Goal: Transaction & Acquisition: Book appointment/travel/reservation

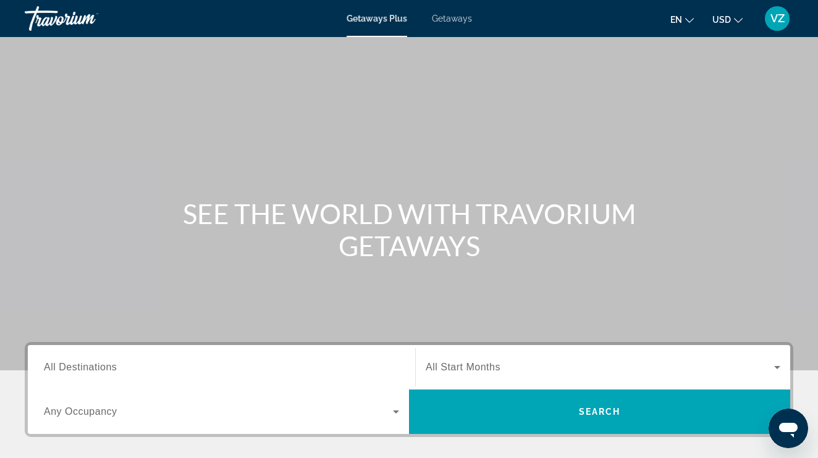
click at [212, 373] on input "Destination All Destinations" at bounding box center [221, 368] width 355 height 15
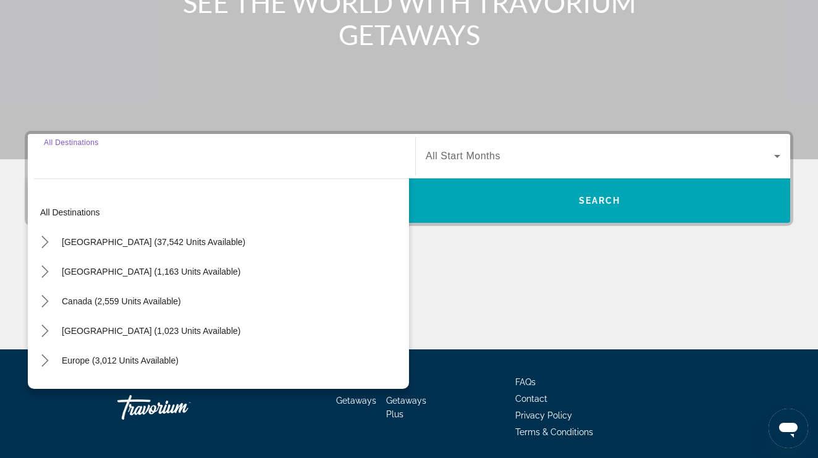
scroll to position [254, 0]
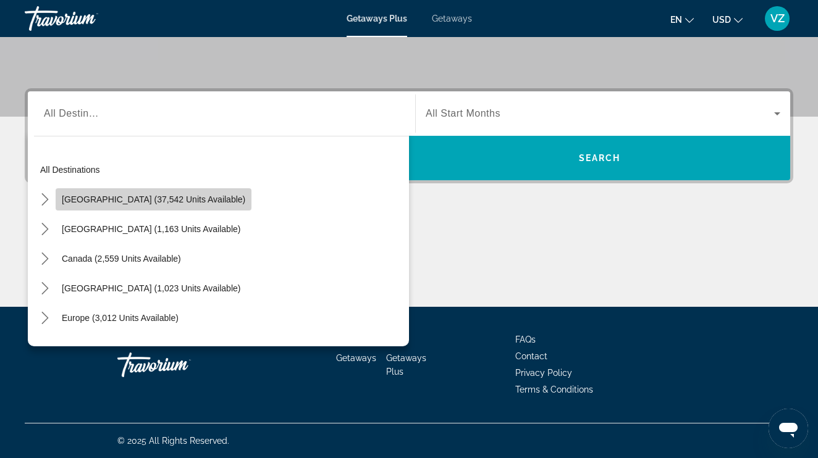
click at [178, 200] on span "[GEOGRAPHIC_DATA] (37,542 units available)" at bounding box center [153, 200] width 183 height 10
type input "**********"
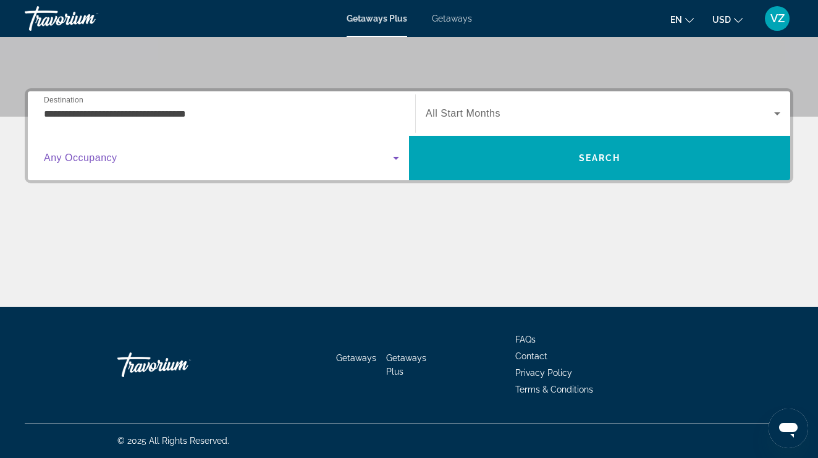
click at [167, 162] on span "Search widget" at bounding box center [218, 158] width 349 height 15
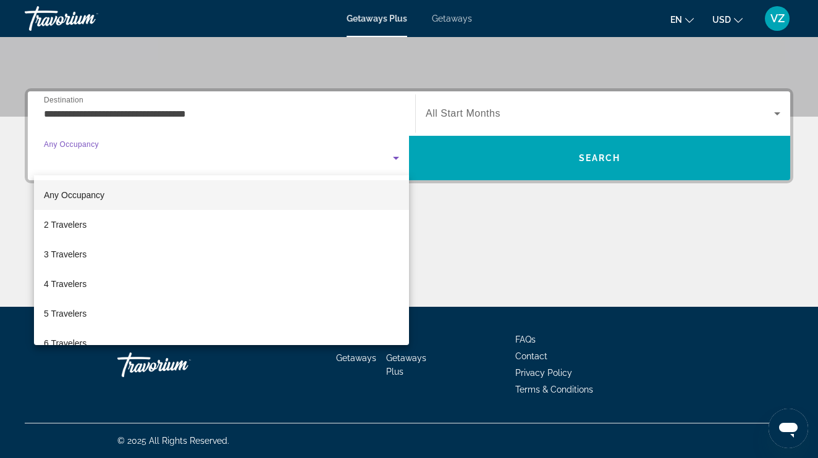
click at [531, 123] on div at bounding box center [409, 229] width 818 height 458
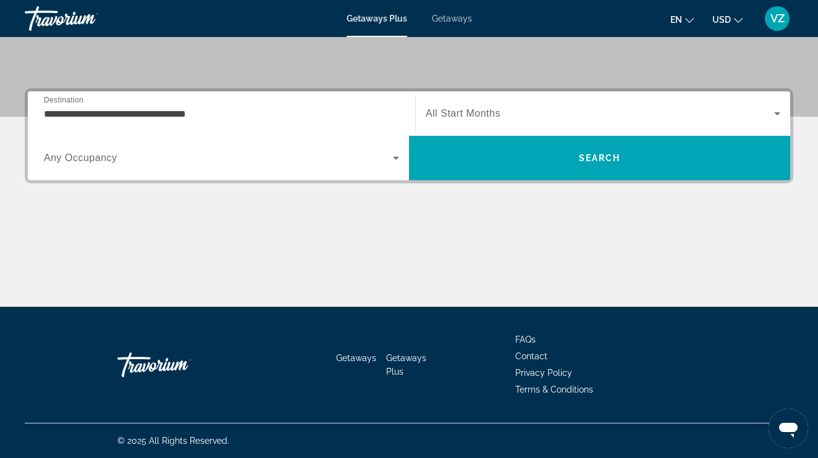
click at [531, 123] on div "Search widget" at bounding box center [603, 113] width 355 height 35
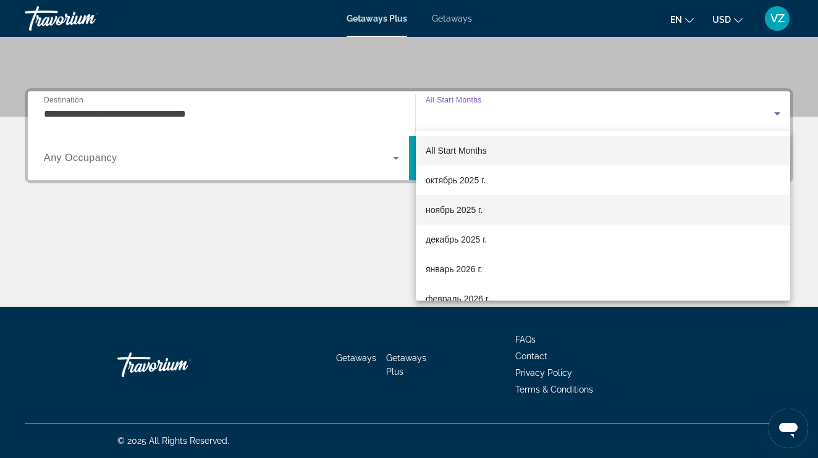
click at [472, 209] on span "ноябрь 2025 г." at bounding box center [454, 210] width 57 height 15
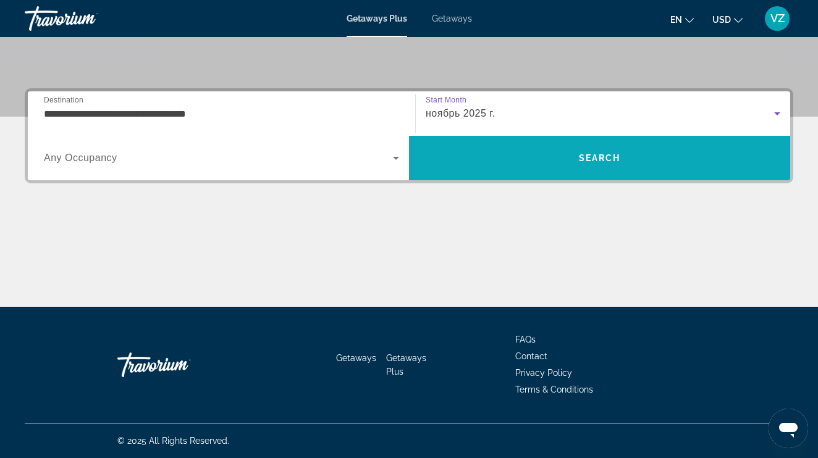
click at [496, 177] on span "Search" at bounding box center [599, 158] width 381 height 44
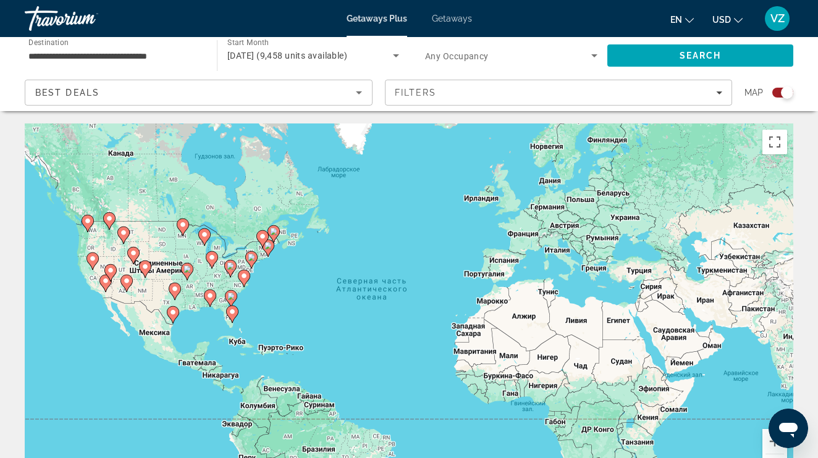
click at [227, 314] on icon "Main content" at bounding box center [232, 314] width 12 height 17
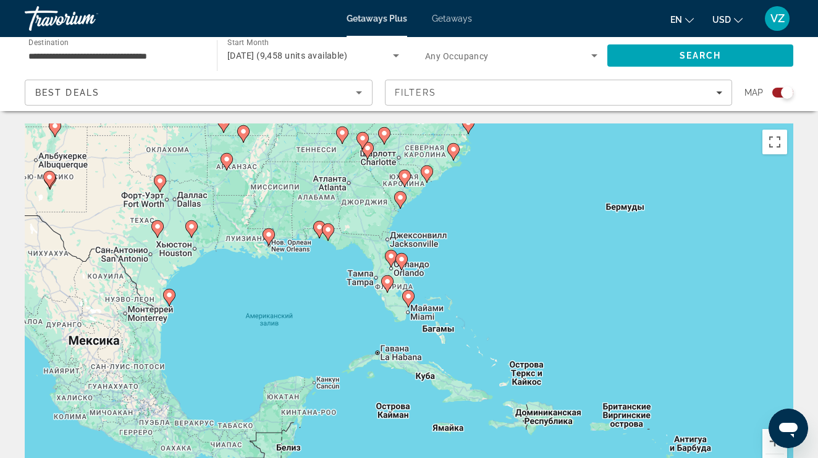
click at [390, 283] on image "Main content" at bounding box center [387, 281] width 7 height 7
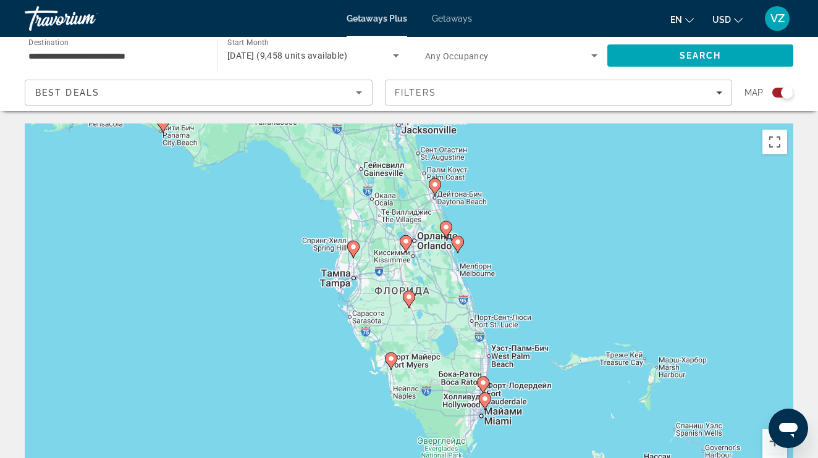
click at [393, 363] on icon "Main content" at bounding box center [390, 361] width 11 height 16
type input "**********"
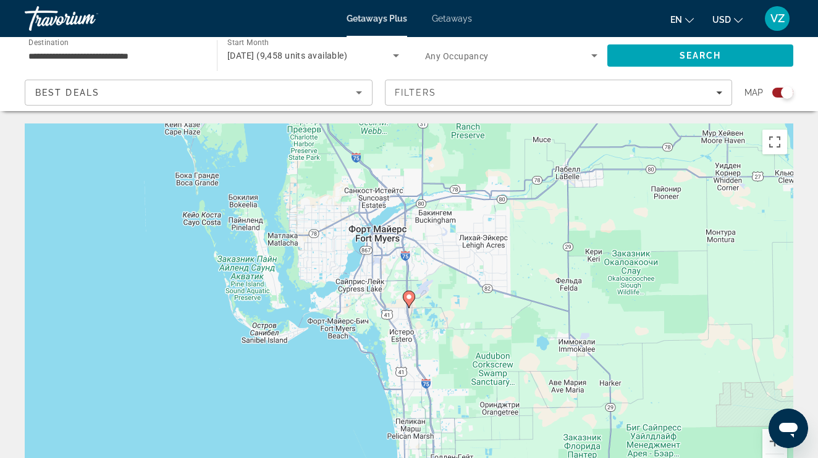
click at [410, 305] on icon "Main content" at bounding box center [409, 299] width 12 height 17
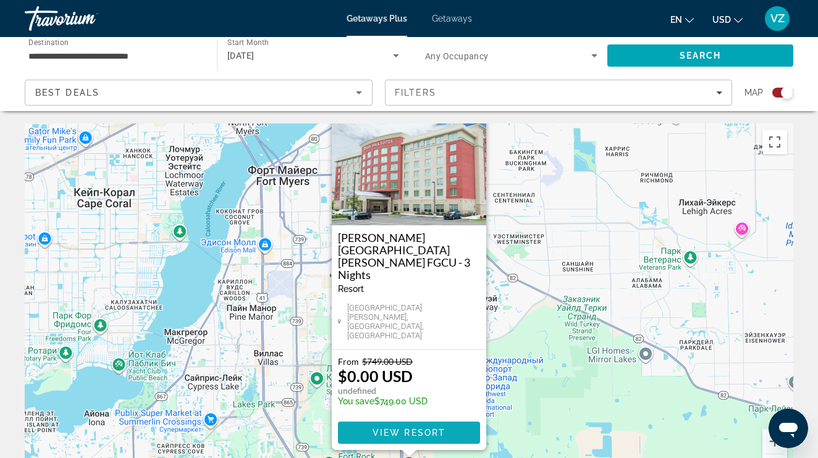
click at [396, 429] on span "View Resort" at bounding box center [408, 433] width 73 height 10
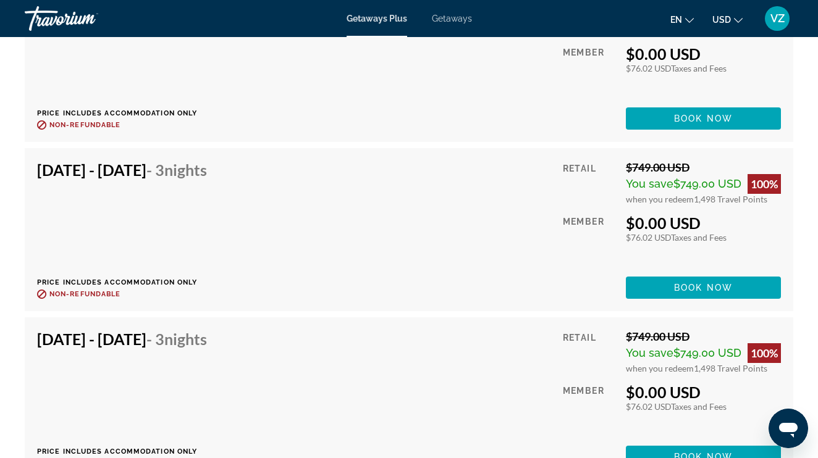
scroll to position [5458, 0]
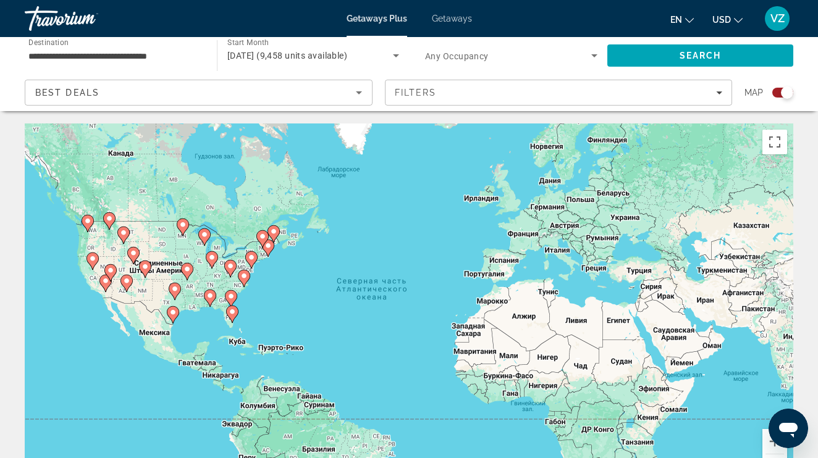
click at [537, 99] on span "Filters" at bounding box center [558, 93] width 346 height 30
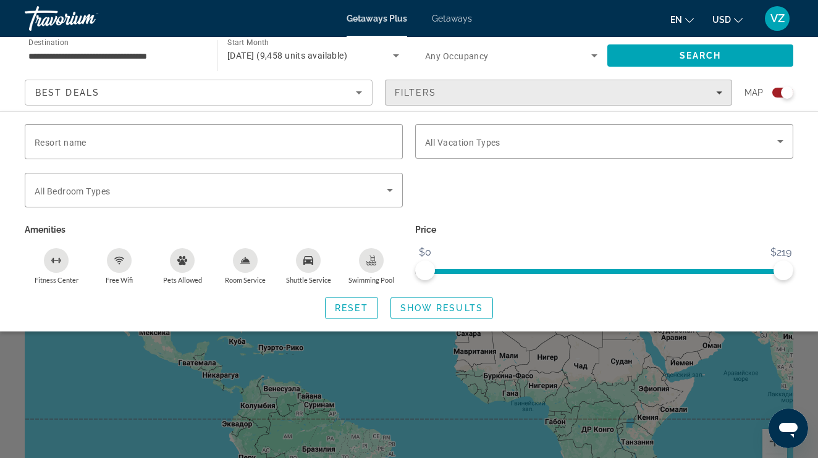
click at [457, 89] on div "Filters" at bounding box center [559, 93] width 328 height 10
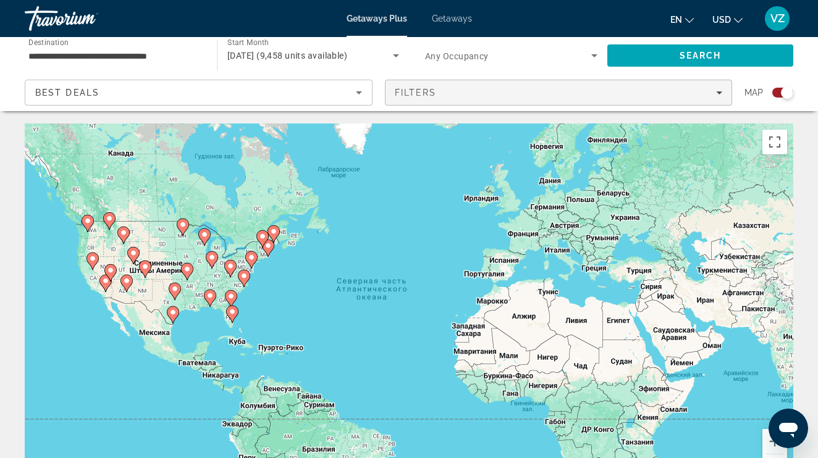
click at [457, 89] on div "Filters" at bounding box center [559, 93] width 328 height 10
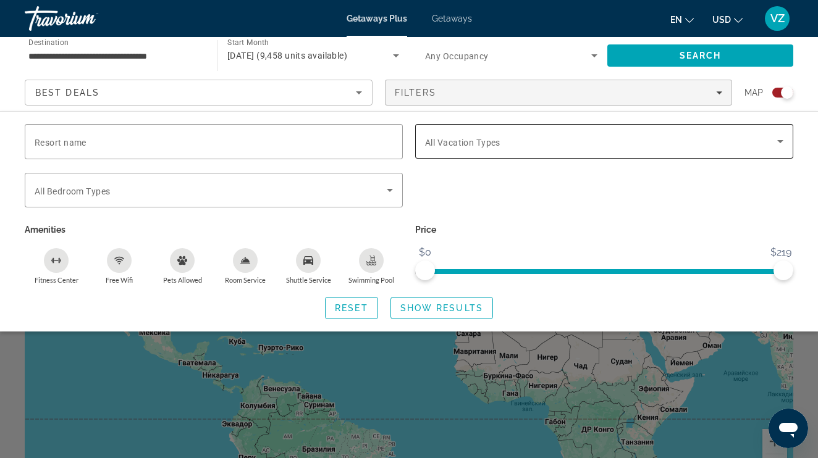
click at [448, 136] on span "Search widget" at bounding box center [601, 141] width 352 height 15
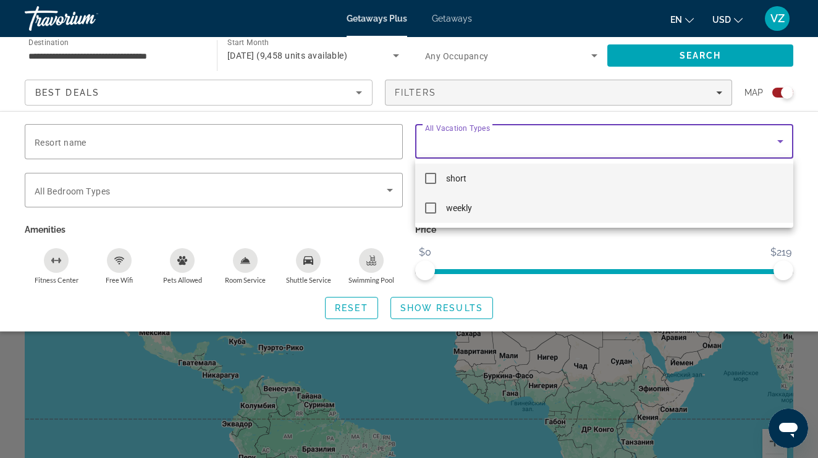
click at [440, 206] on mat-option "weekly" at bounding box center [604, 208] width 378 height 30
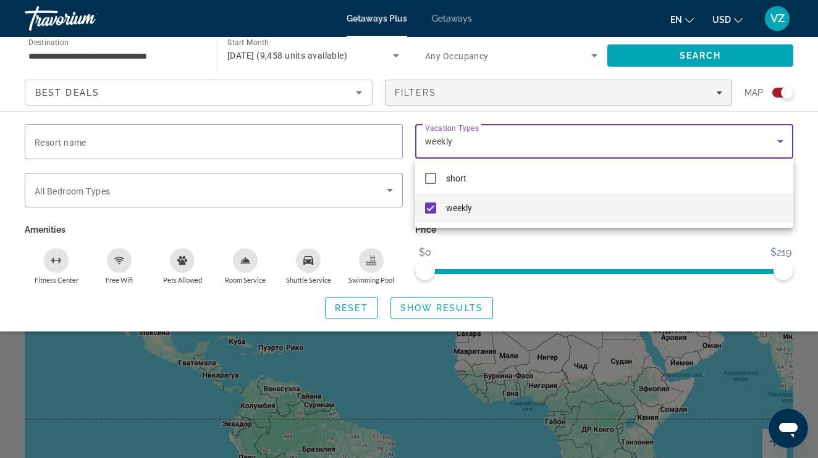
click at [415, 307] on div at bounding box center [409, 229] width 818 height 458
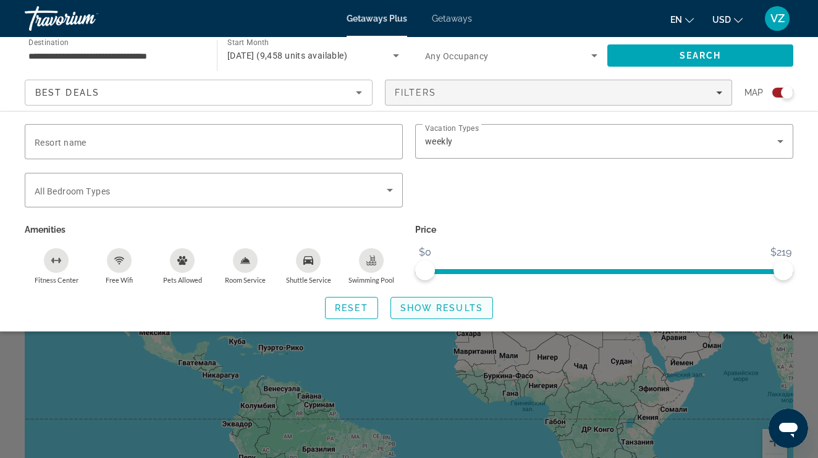
click at [416, 316] on span "Search widget" at bounding box center [441, 308] width 101 height 30
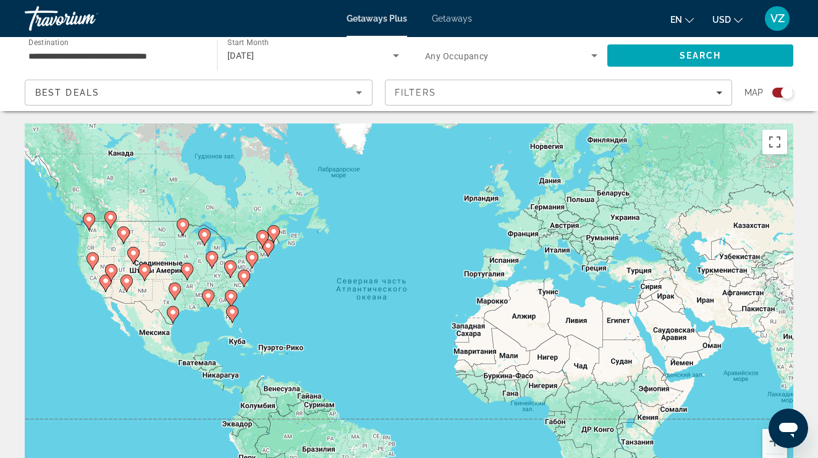
click at [234, 310] on image "Main content" at bounding box center [232, 311] width 7 height 7
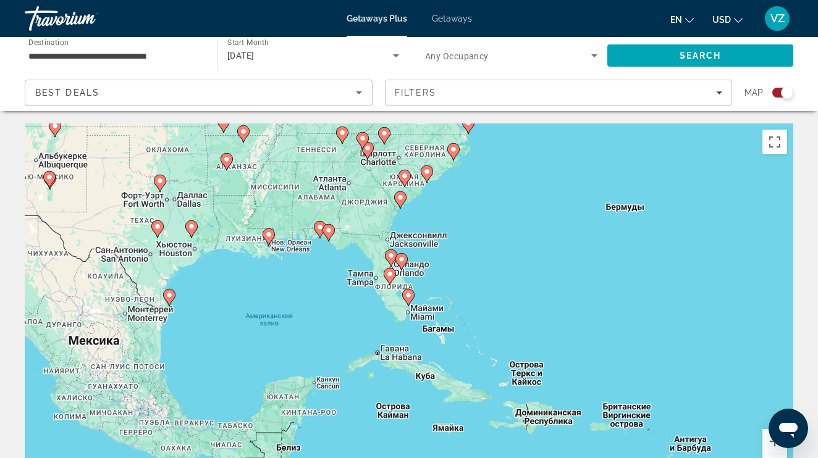
click at [407, 298] on image "Main content" at bounding box center [408, 295] width 7 height 7
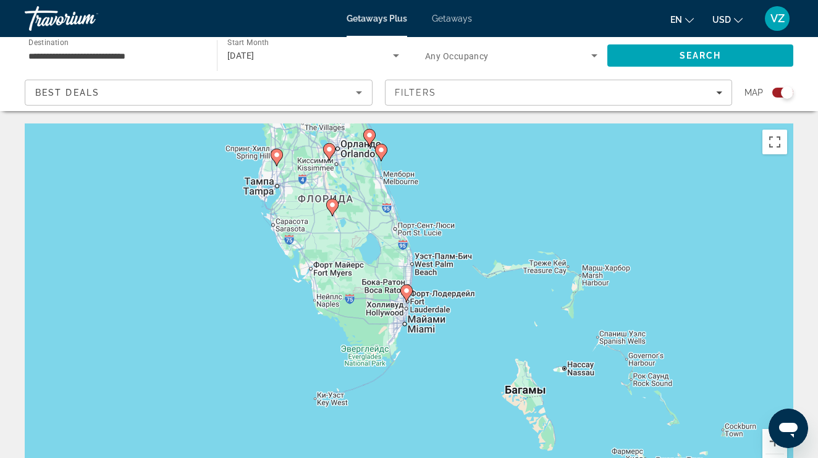
click at [407, 298] on icon "Main content" at bounding box center [406, 293] width 11 height 16
type input "**********"
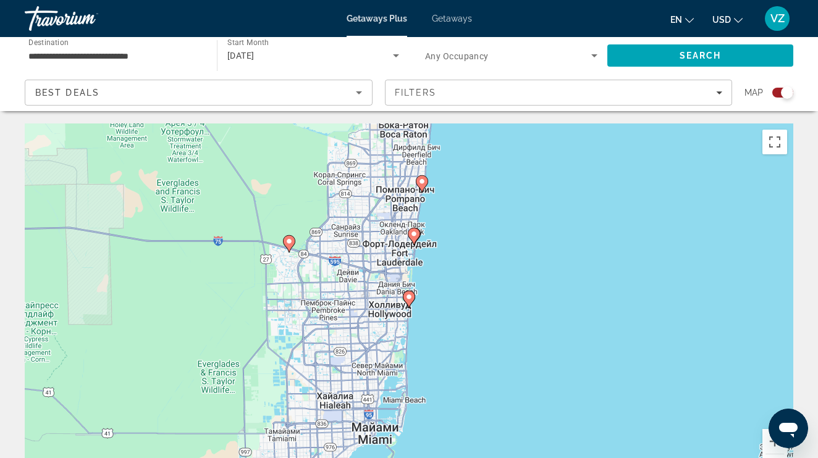
click at [407, 298] on image "Main content" at bounding box center [408, 296] width 7 height 7
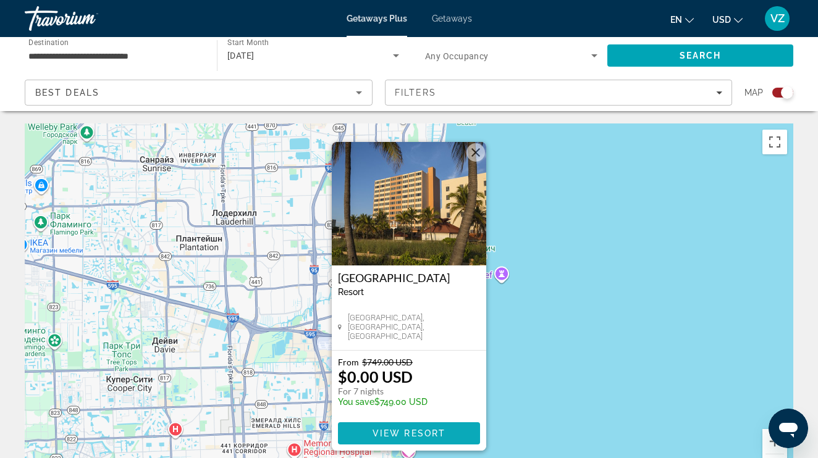
click at [392, 422] on span "Main content" at bounding box center [409, 434] width 142 height 30
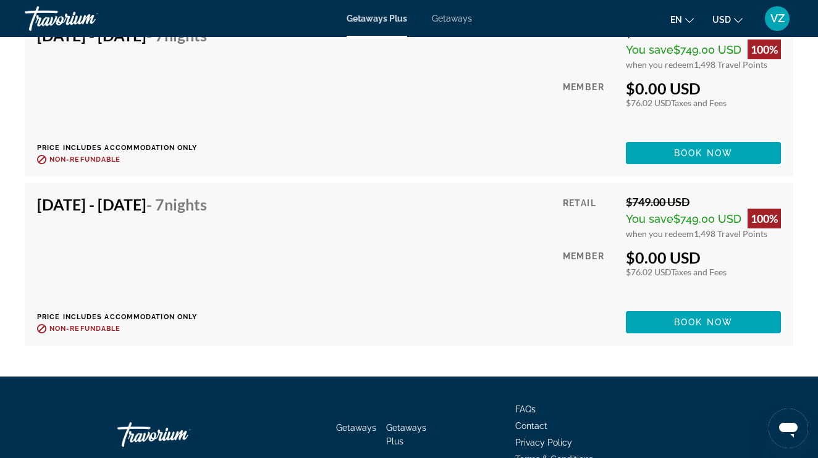
scroll to position [2676, 0]
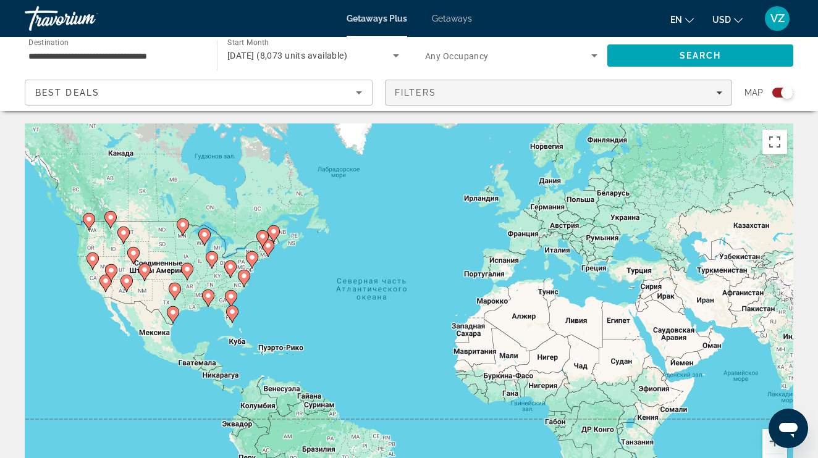
click at [500, 102] on span "Filters" at bounding box center [558, 93] width 346 height 30
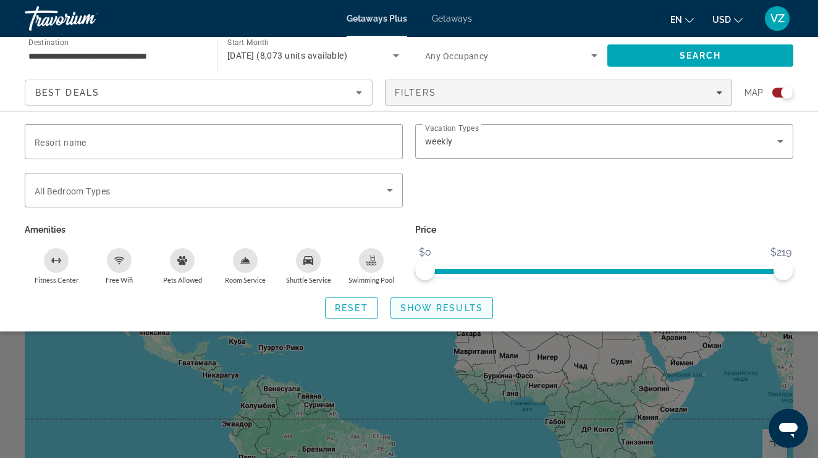
click at [401, 308] on span "Show Results" at bounding box center [441, 308] width 83 height 10
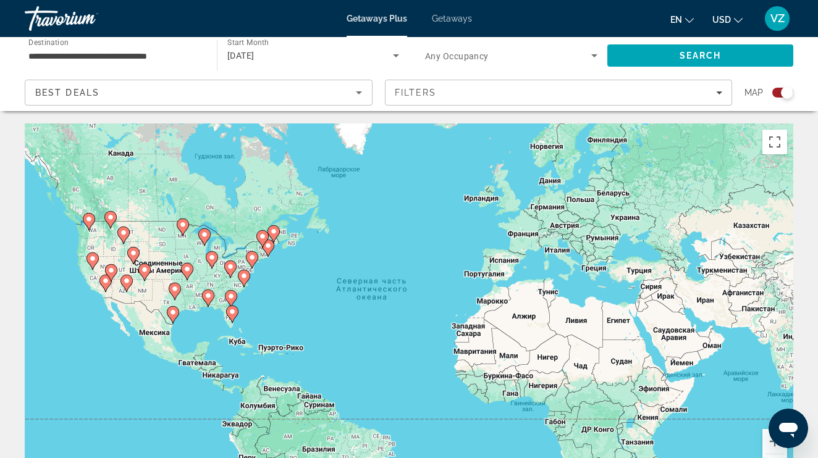
click at [231, 313] on image "Main content" at bounding box center [232, 311] width 7 height 7
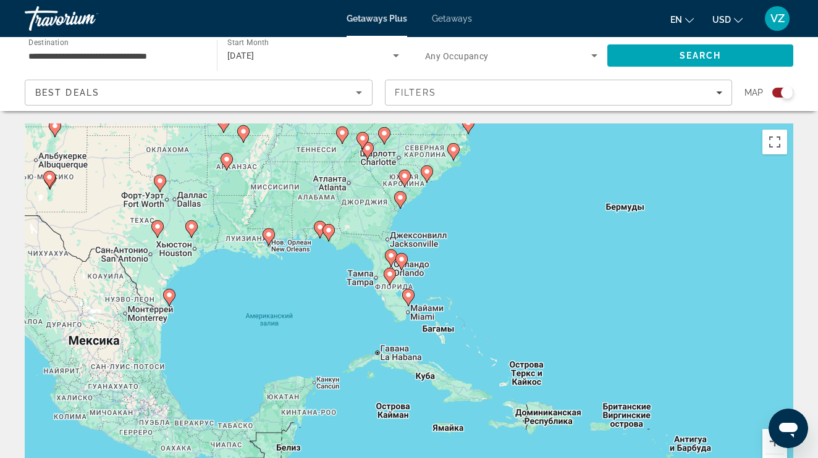
click at [408, 300] on icon "Main content" at bounding box center [408, 298] width 11 height 16
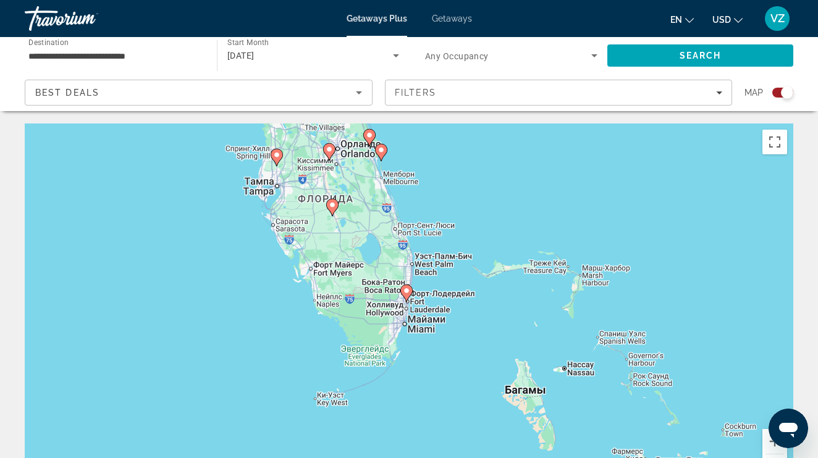
click at [408, 290] on image "Main content" at bounding box center [406, 290] width 7 height 7
type input "**********"
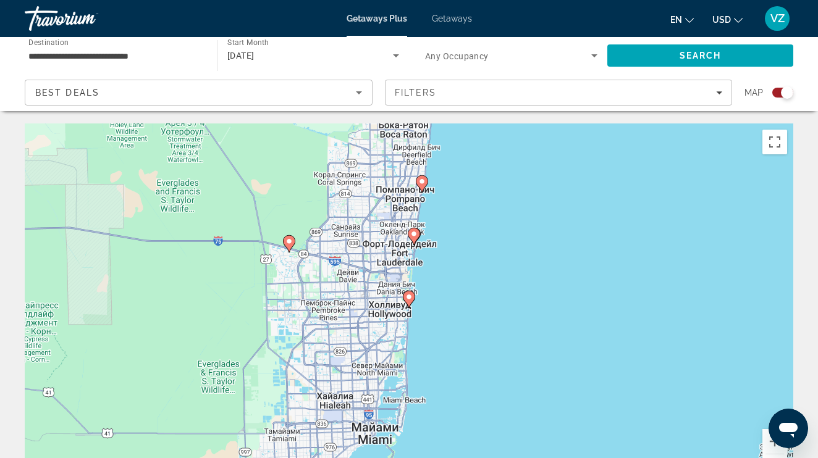
click at [416, 235] on image "Main content" at bounding box center [413, 233] width 7 height 7
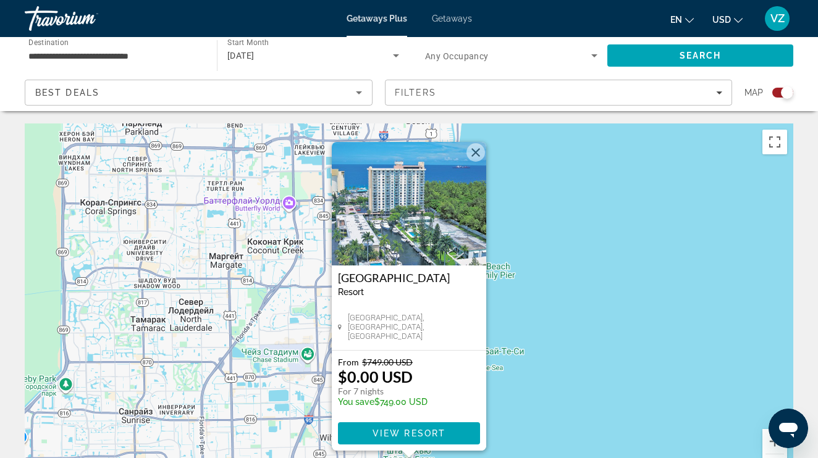
click at [480, 151] on button "Закрыть" at bounding box center [475, 152] width 19 height 19
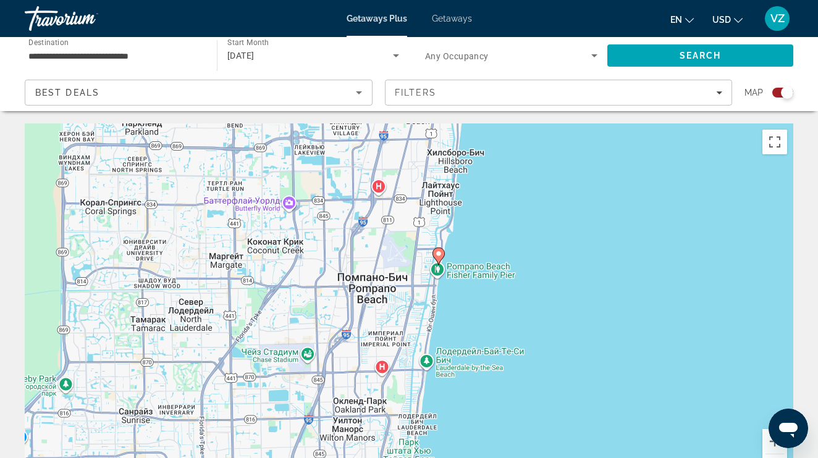
click at [441, 258] on icon "Main content" at bounding box center [438, 256] width 11 height 16
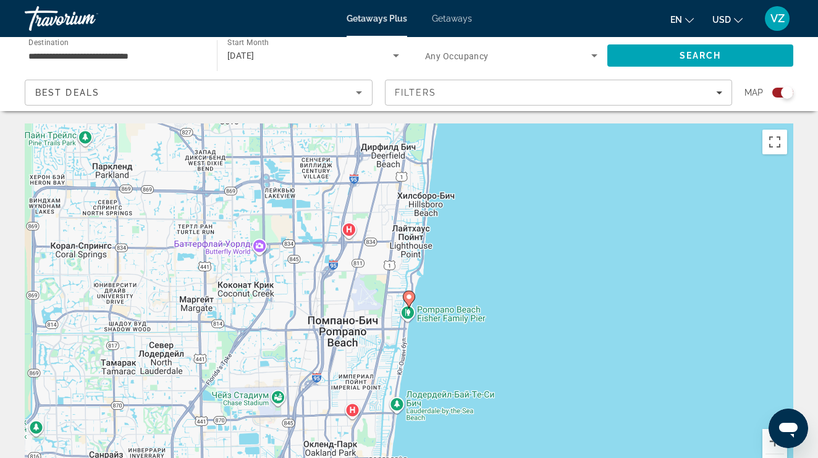
click at [412, 294] on image "Main content" at bounding box center [408, 296] width 7 height 7
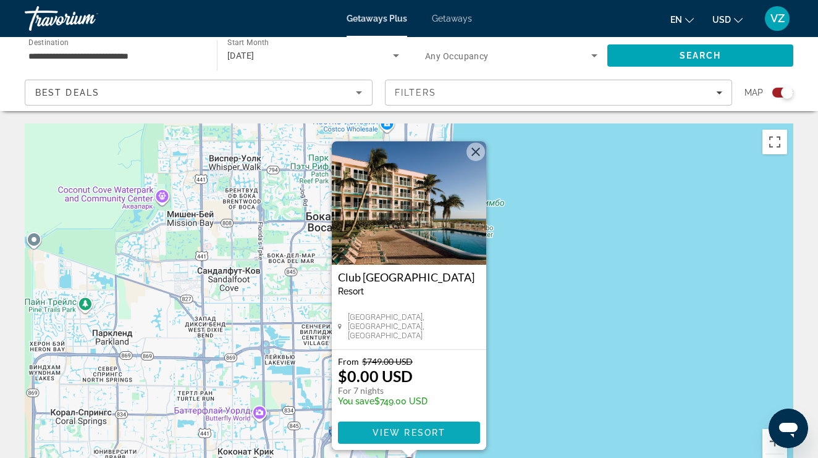
click at [392, 428] on span "View Resort" at bounding box center [408, 433] width 73 height 10
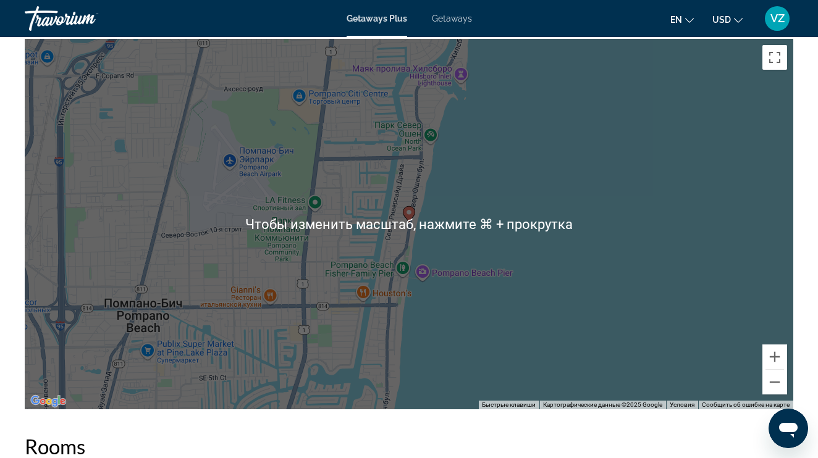
scroll to position [2261, 0]
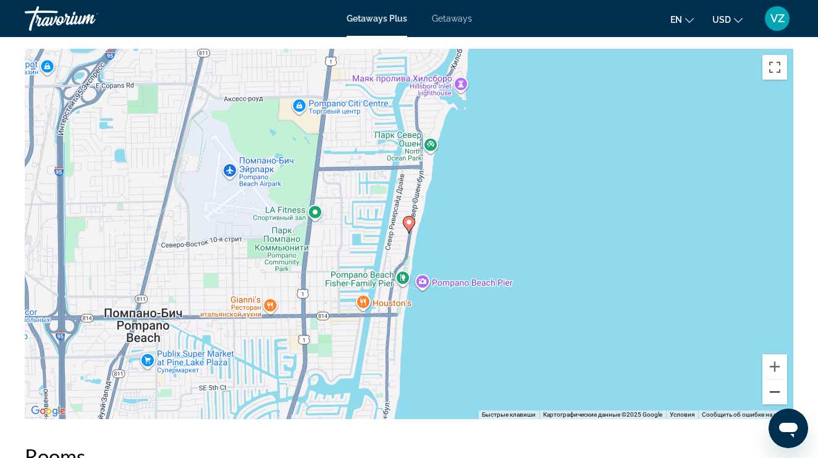
click at [775, 399] on button "Уменьшить" at bounding box center [774, 392] width 25 height 25
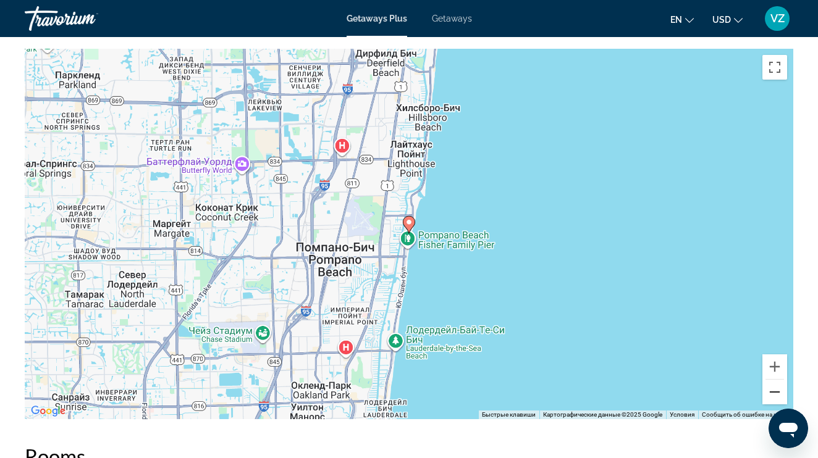
click at [775, 399] on button "Уменьшить" at bounding box center [774, 392] width 25 height 25
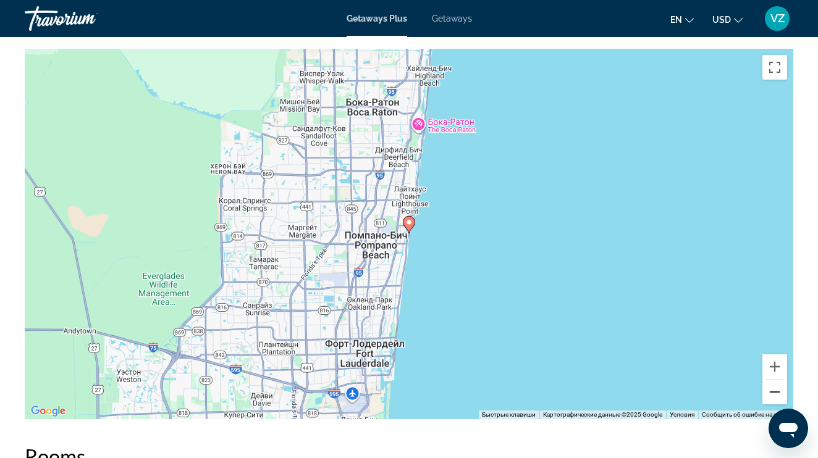
click at [775, 399] on button "Уменьшить" at bounding box center [774, 392] width 25 height 25
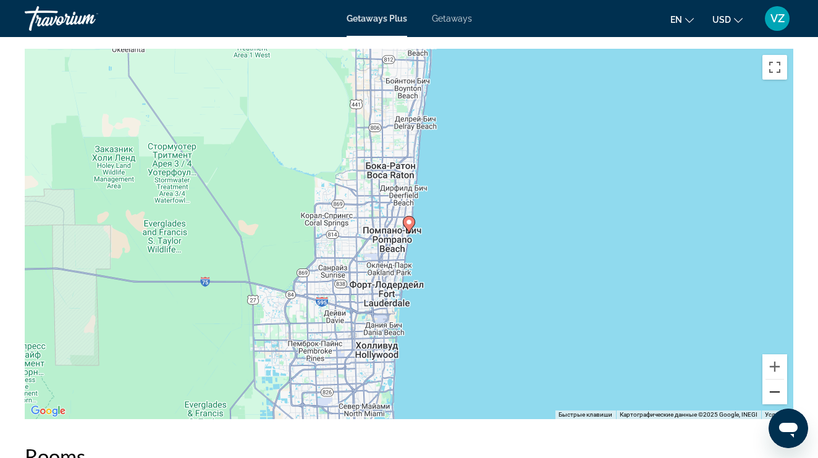
click at [775, 399] on button "Уменьшить" at bounding box center [774, 392] width 25 height 25
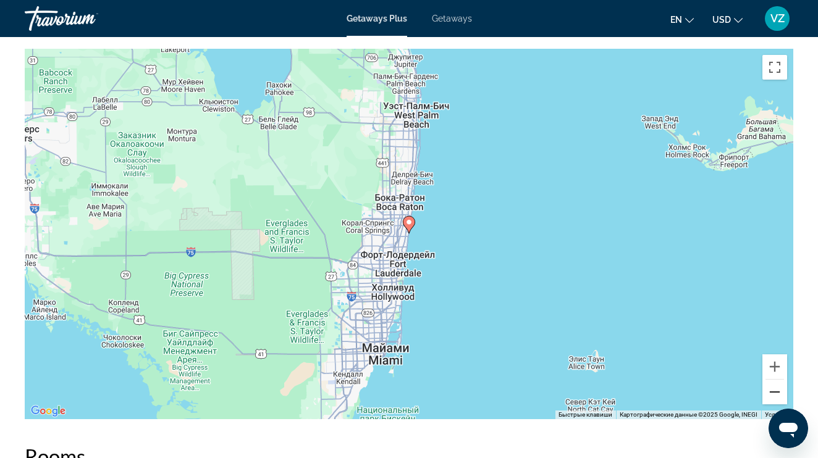
click at [775, 399] on button "Уменьшить" at bounding box center [774, 392] width 25 height 25
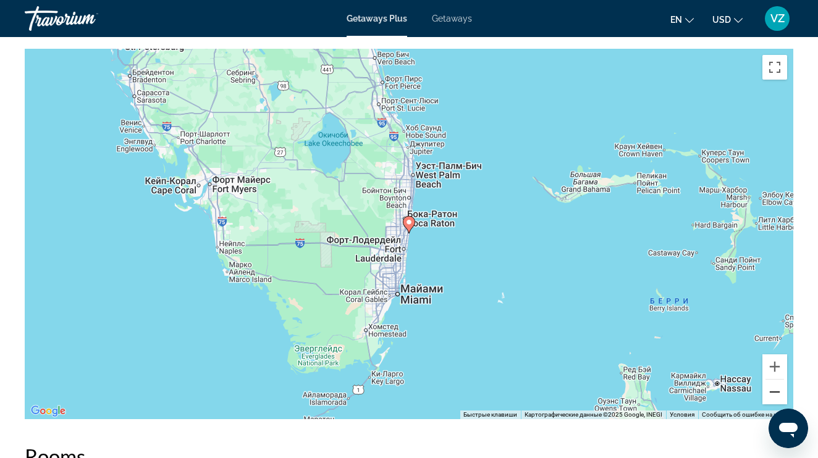
click at [775, 399] on button "Уменьшить" at bounding box center [774, 392] width 25 height 25
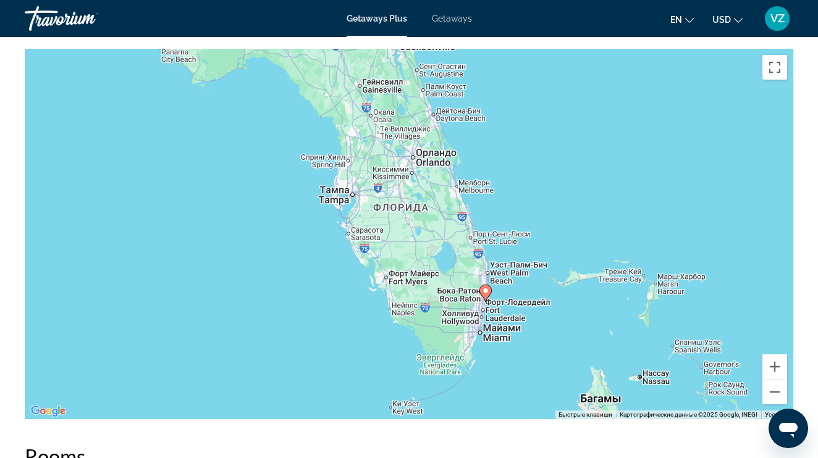
drag, startPoint x: 464, startPoint y: 170, endPoint x: 544, endPoint y: 237, distance: 103.8
click at [544, 237] on div "Чтобы активировать перетаскивание с помощью клавиатуры, нажмите Alt + Ввод. Пос…" at bounding box center [409, 234] width 768 height 371
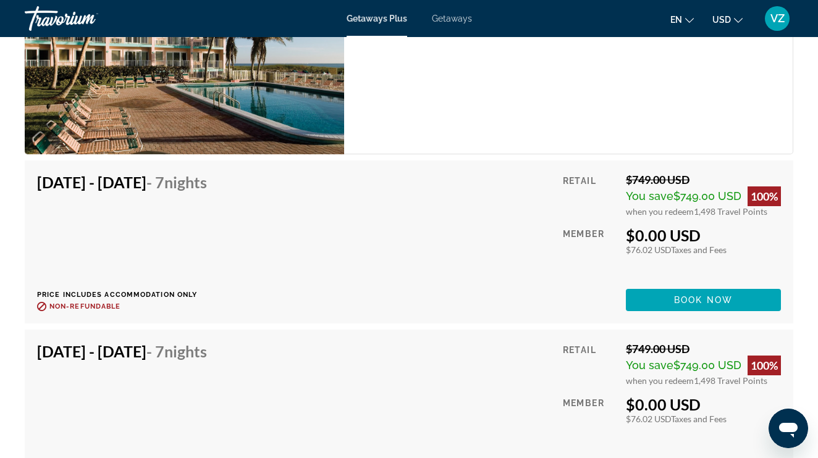
scroll to position [2907, 0]
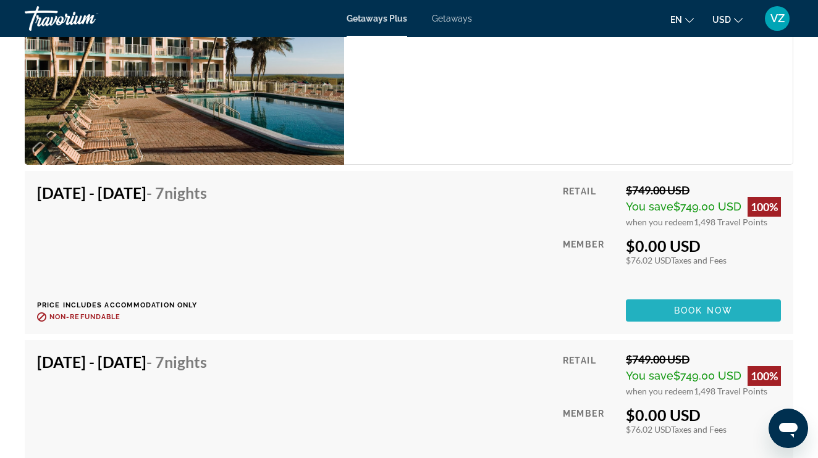
click at [709, 309] on span "Book now" at bounding box center [703, 311] width 59 height 10
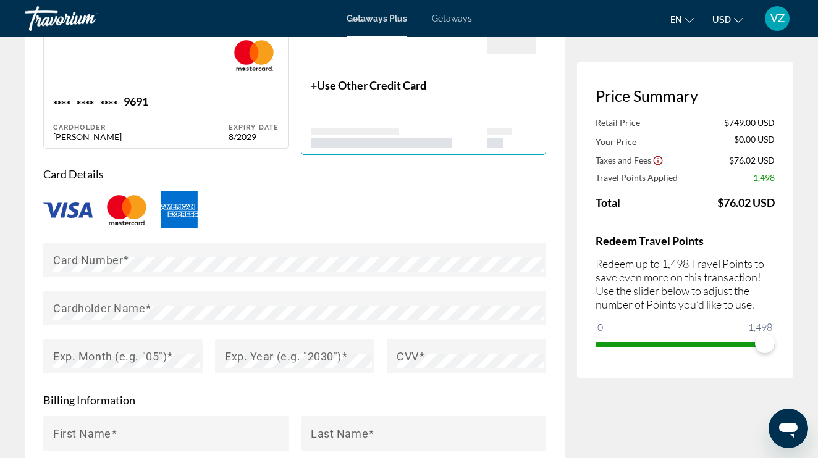
scroll to position [937, 0]
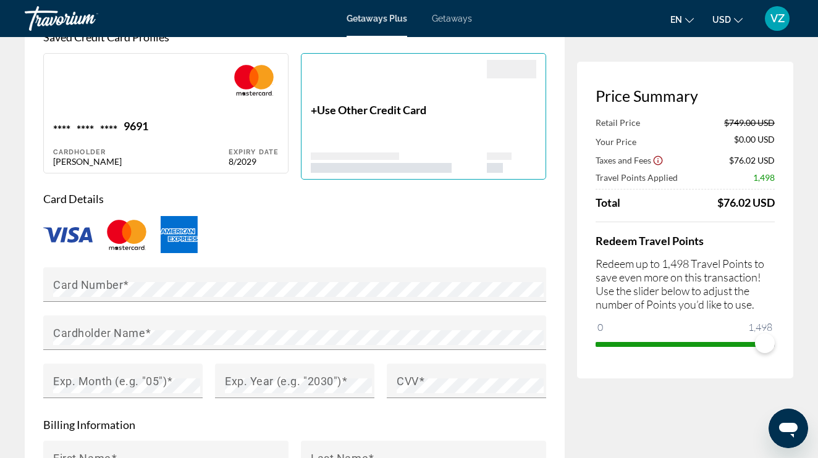
click at [211, 93] on div "Main content" at bounding box center [140, 89] width 175 height 59
type input "*********"
type input "********"
type input "**********"
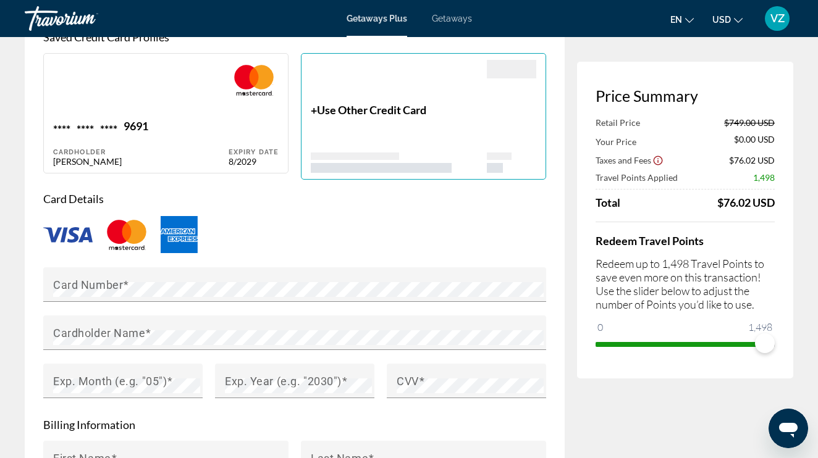
type input "*****"
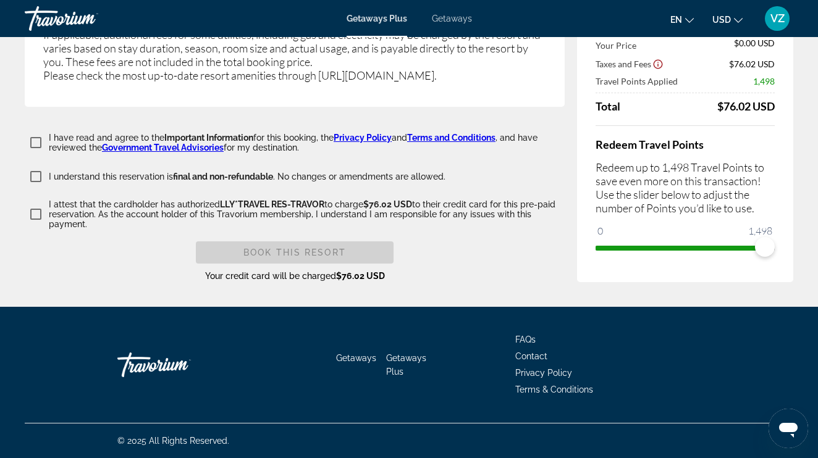
scroll to position [2786, 0]
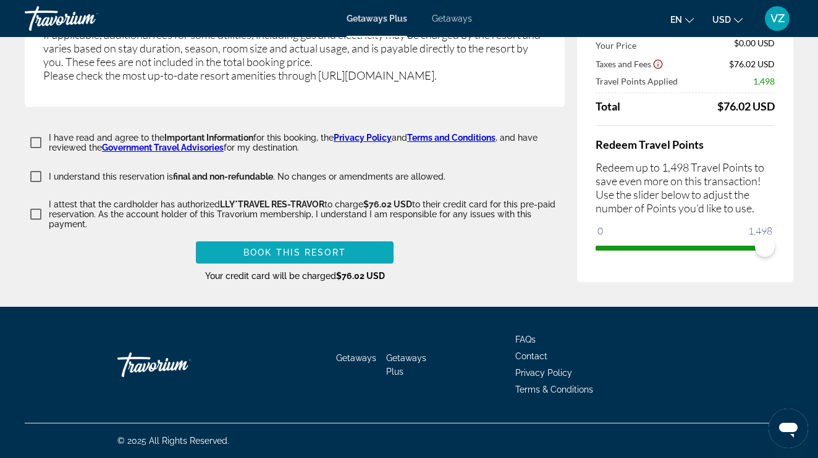
click at [257, 255] on span "Book this Resort" at bounding box center [294, 253] width 103 height 10
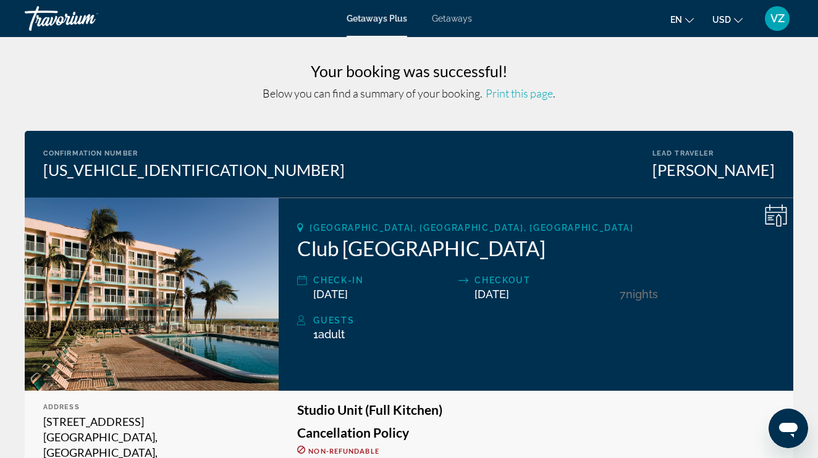
drag, startPoint x: 295, startPoint y: 245, endPoint x: 564, endPoint y: 256, distance: 268.9
click at [564, 256] on div "[GEOGRAPHIC_DATA], [GEOGRAPHIC_DATA], [GEOGRAPHIC_DATA] Club [GEOGRAPHIC_DATA] …" at bounding box center [536, 294] width 514 height 193
copy h2 "Club [GEOGRAPHIC_DATA]"
